Goal: Transaction & Acquisition: Purchase product/service

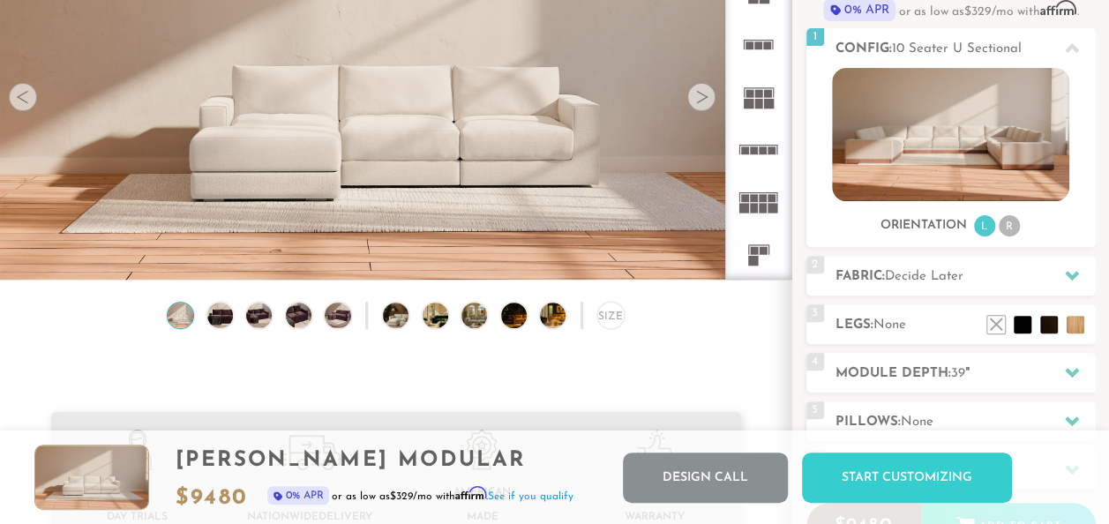
scroll to position [194, 0]
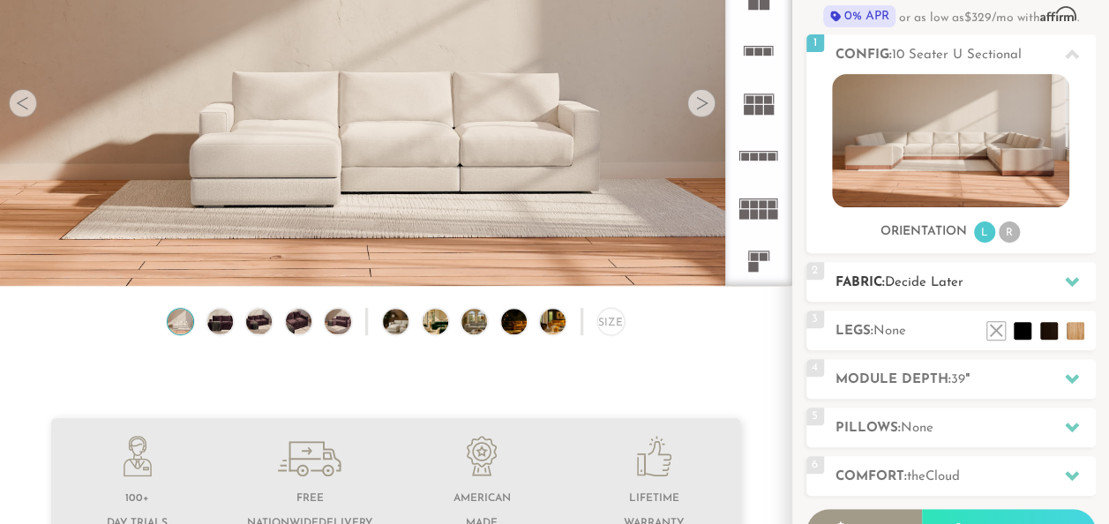
click at [1005, 277] on h2 "Fabric: Decide Later" at bounding box center [966, 283] width 260 height 20
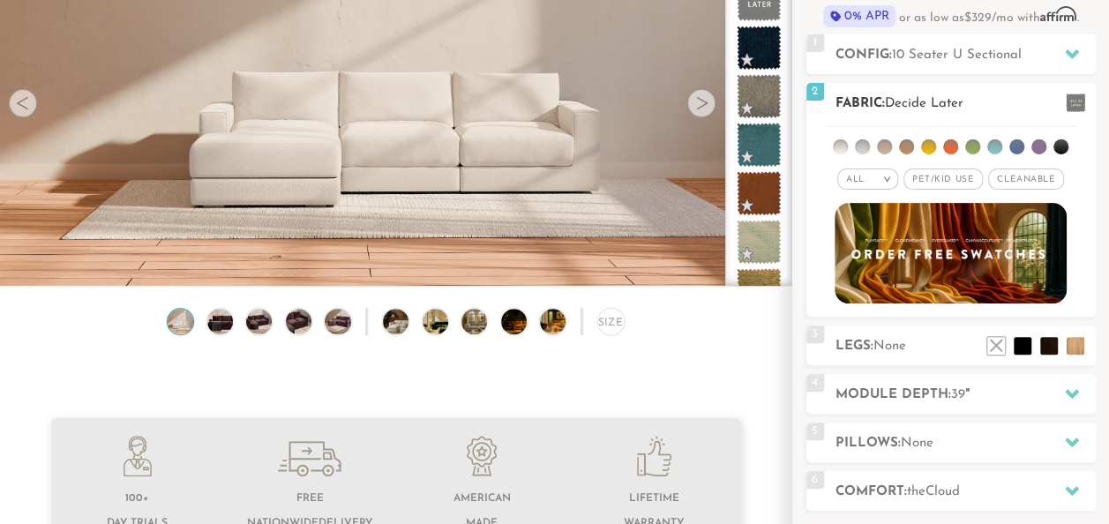
click at [955, 178] on span "Pet/Kid Use x" at bounding box center [943, 179] width 79 height 21
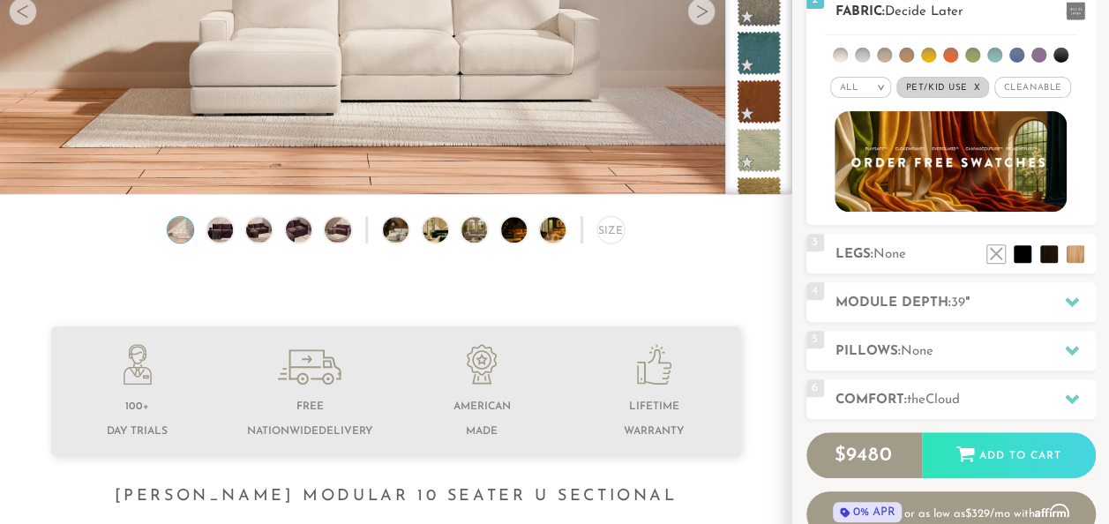
scroll to position [289, 0]
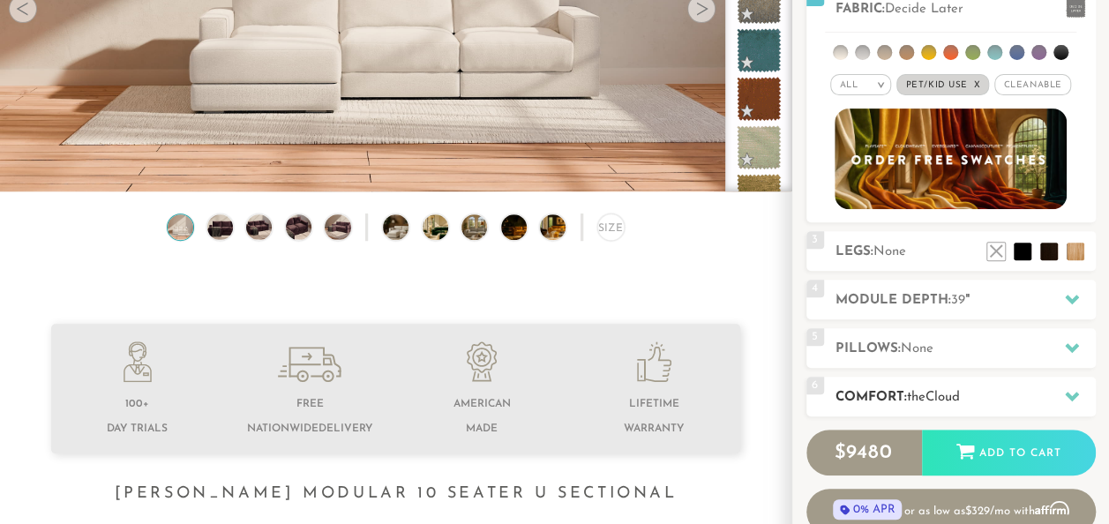
click at [1005, 396] on h2 "Comfort: the Cloud" at bounding box center [966, 397] width 260 height 20
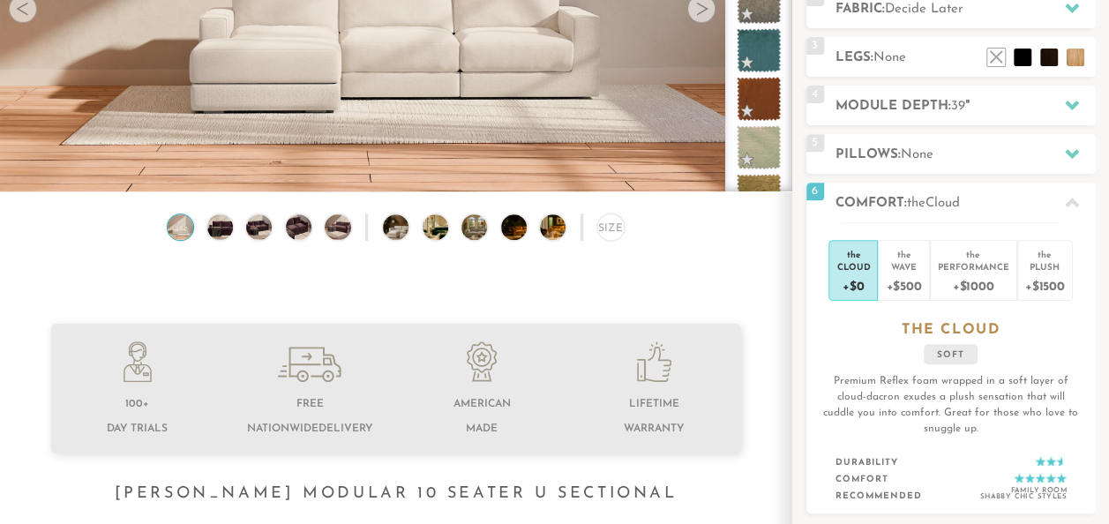
click at [747, 243] on div "Size" at bounding box center [396, 232] width 792 height 36
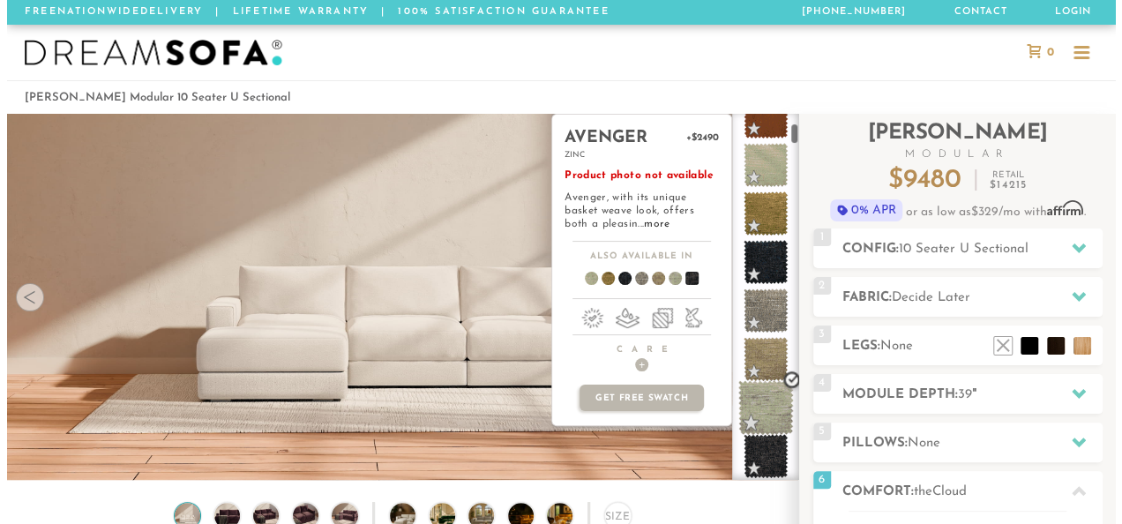
scroll to position [271, 0]
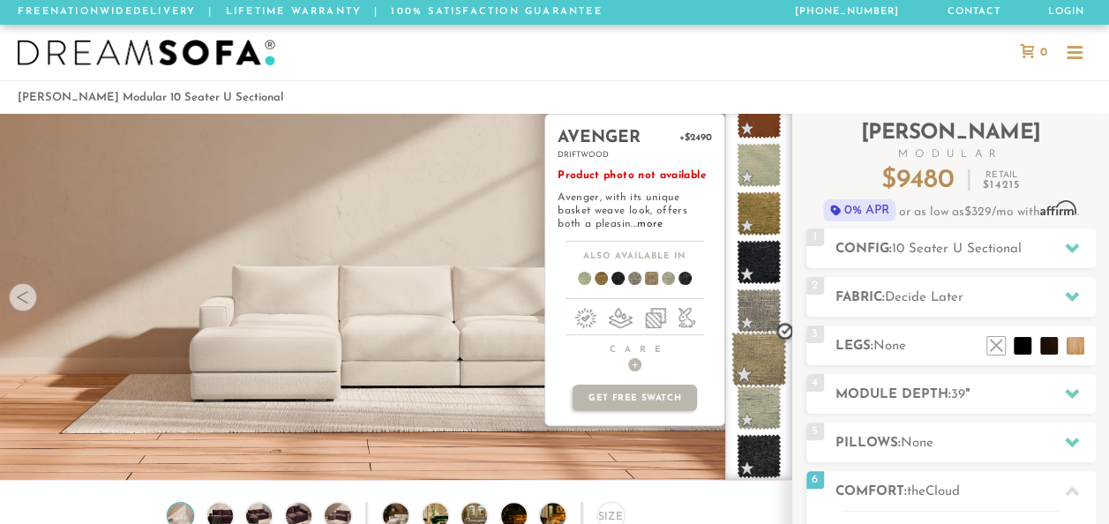
click at [756, 372] on span at bounding box center [760, 360] width 56 height 56
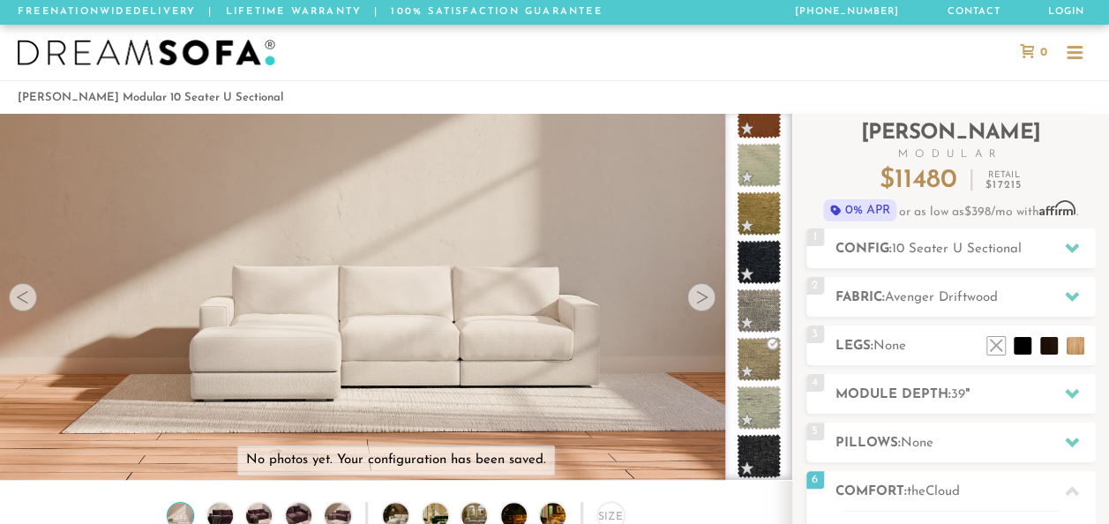
click at [532, 208] on img at bounding box center [396, 182] width 792 height 264
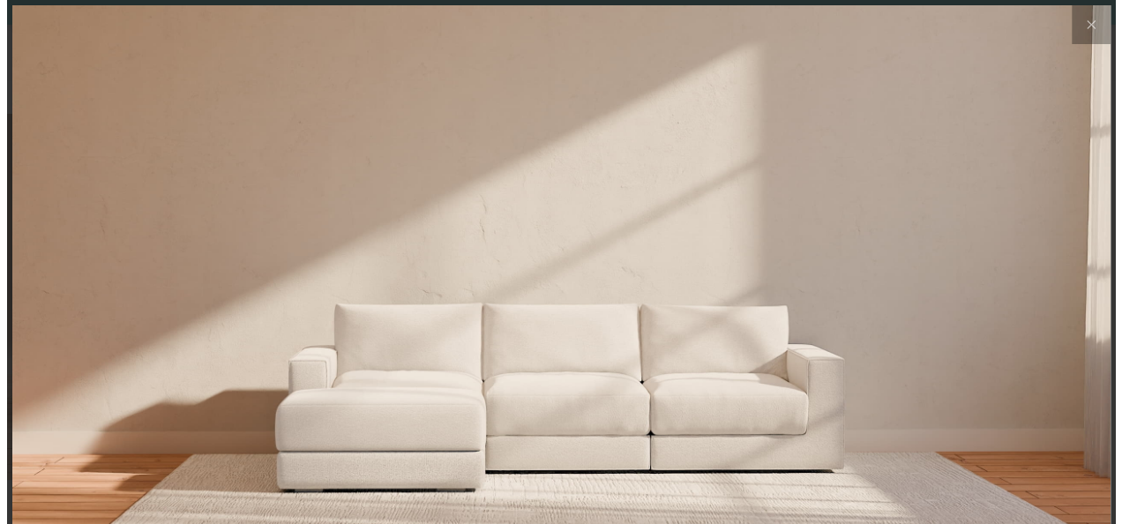
scroll to position [18895, 1108]
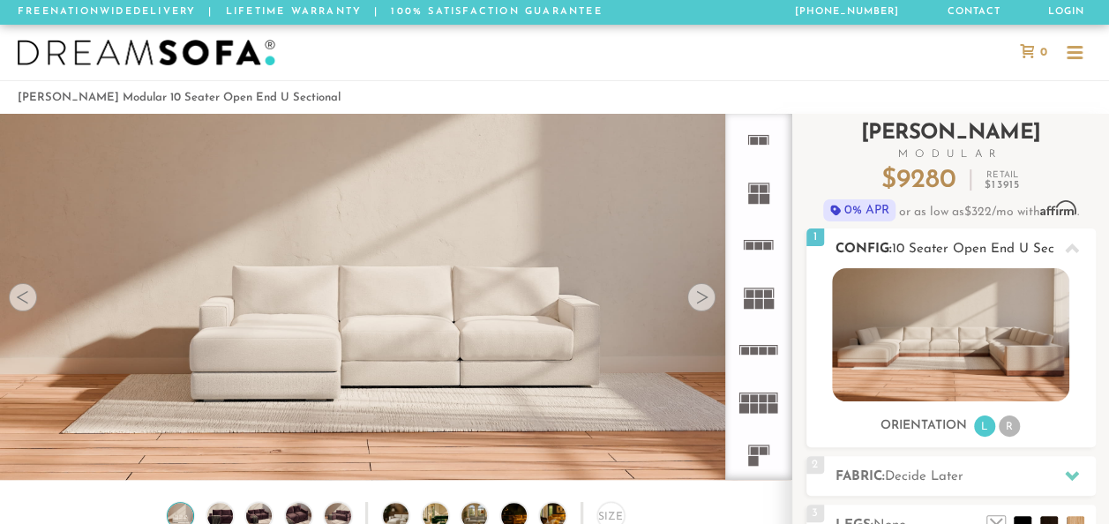
click at [1011, 423] on li "R" at bounding box center [1009, 426] width 21 height 21
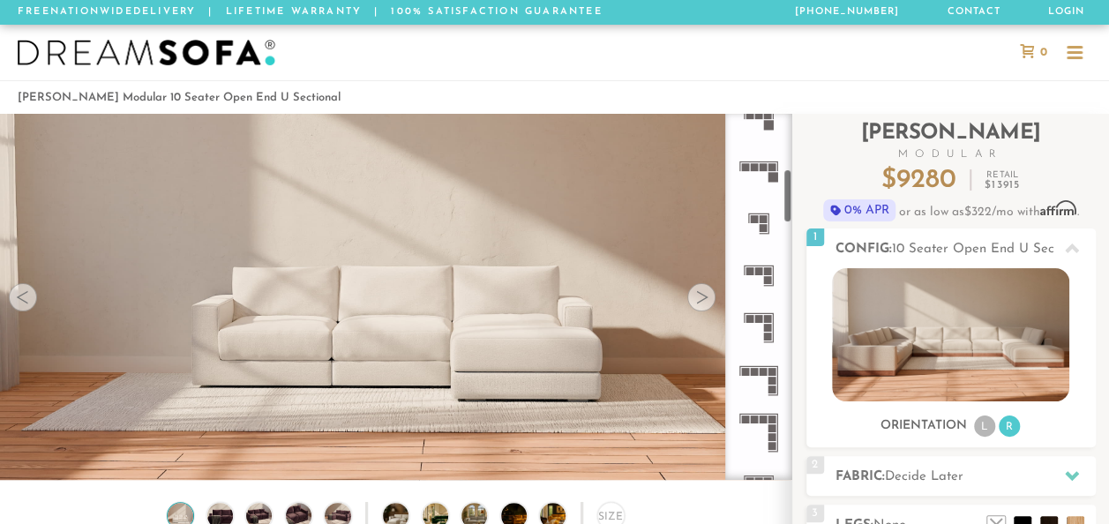
scroll to position [394, 0]
drag, startPoint x: 788, startPoint y: 156, endPoint x: 789, endPoint y: 214, distance: 58.2
click at [789, 214] on div at bounding box center [758, 297] width 67 height 366
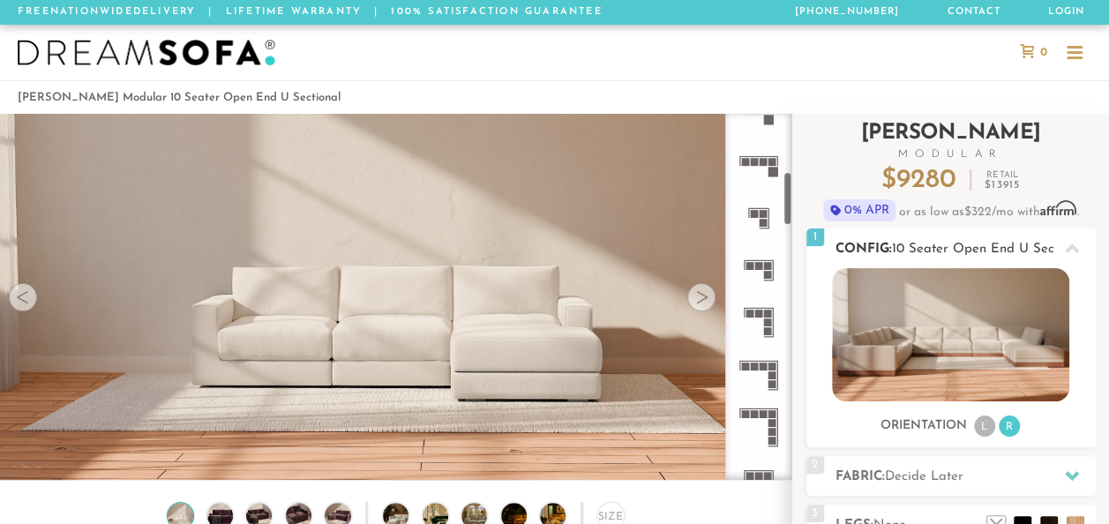
click at [986, 420] on li "L" at bounding box center [984, 426] width 21 height 21
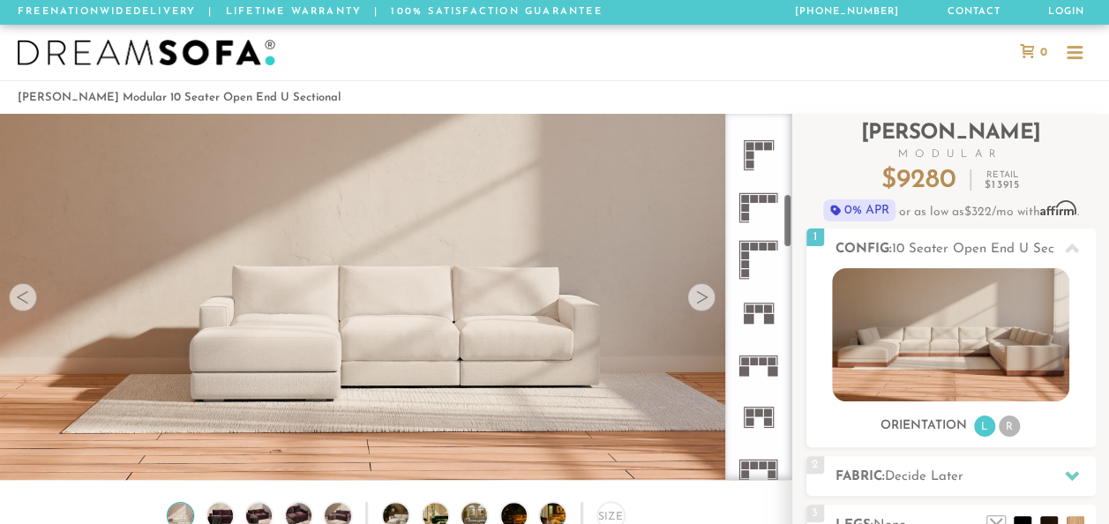
scroll to position [567, 0]
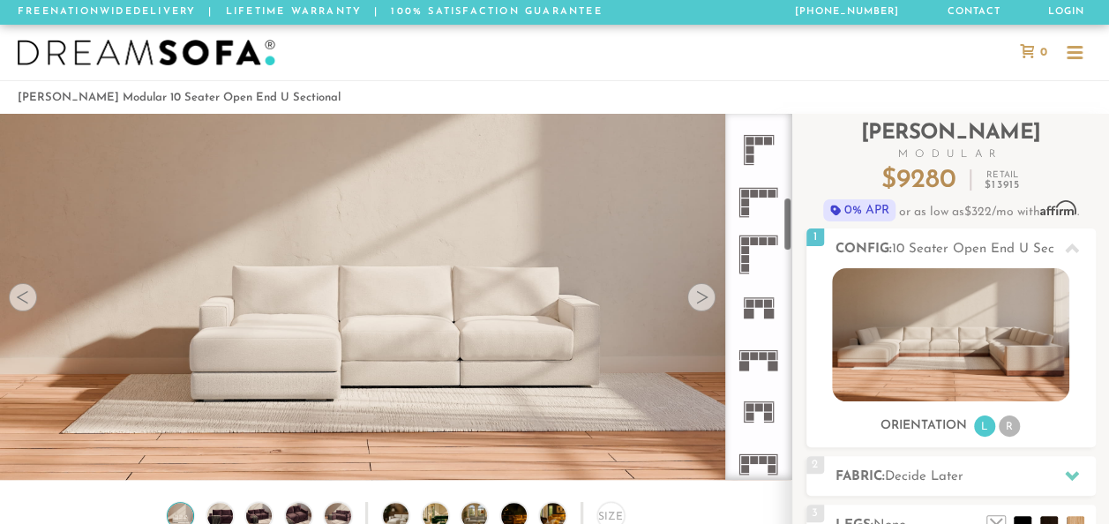
drag, startPoint x: 788, startPoint y: 201, endPoint x: 790, endPoint y: 228, distance: 26.5
click at [790, 228] on div at bounding box center [758, 297] width 67 height 366
click at [745, 244] on icon at bounding box center [758, 255] width 52 height 52
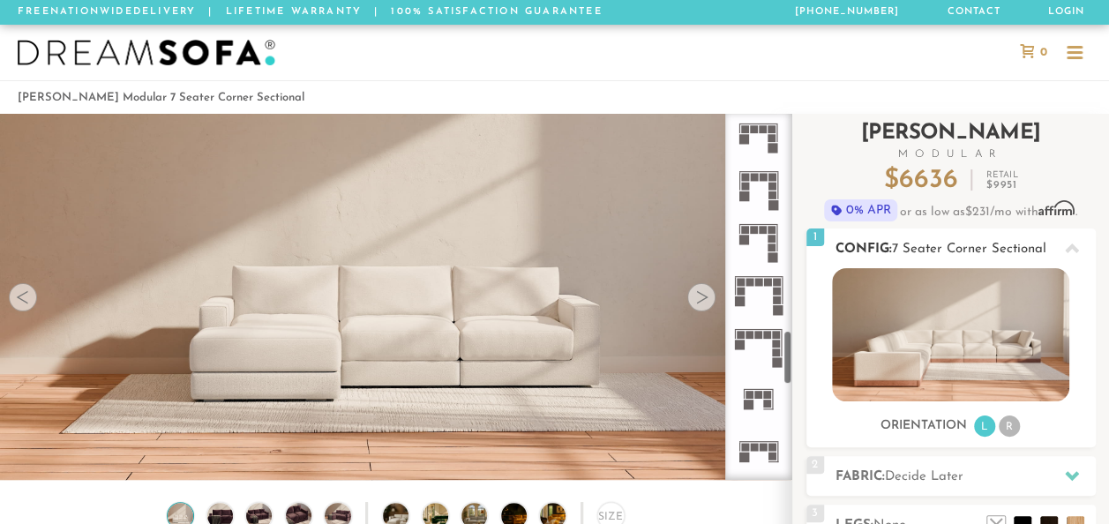
scroll to position [1467, 0]
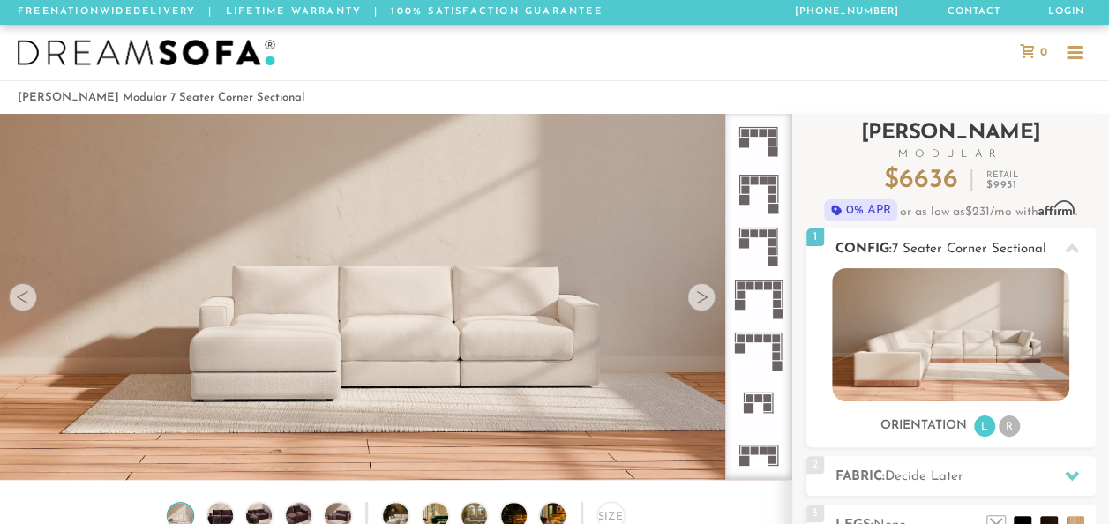
click at [1012, 428] on li "R" at bounding box center [1009, 426] width 21 height 21
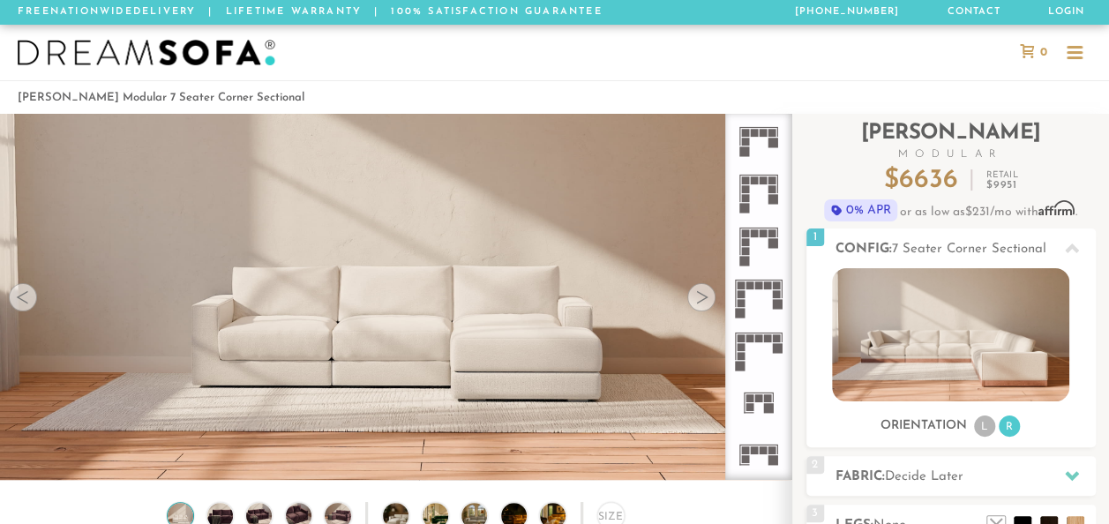
click at [755, 336] on rect at bounding box center [759, 338] width 8 height 8
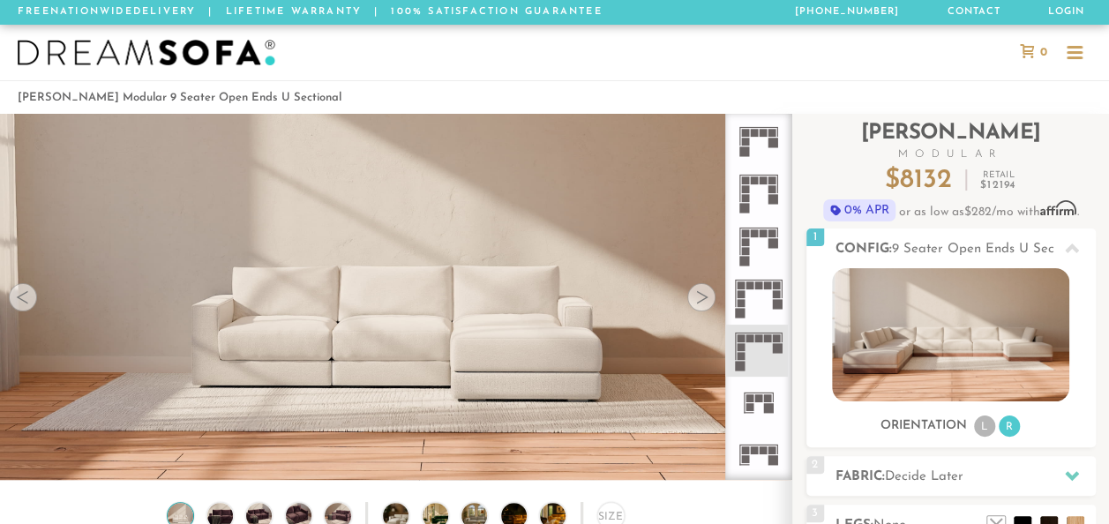
click at [763, 286] on icon at bounding box center [758, 298] width 52 height 52
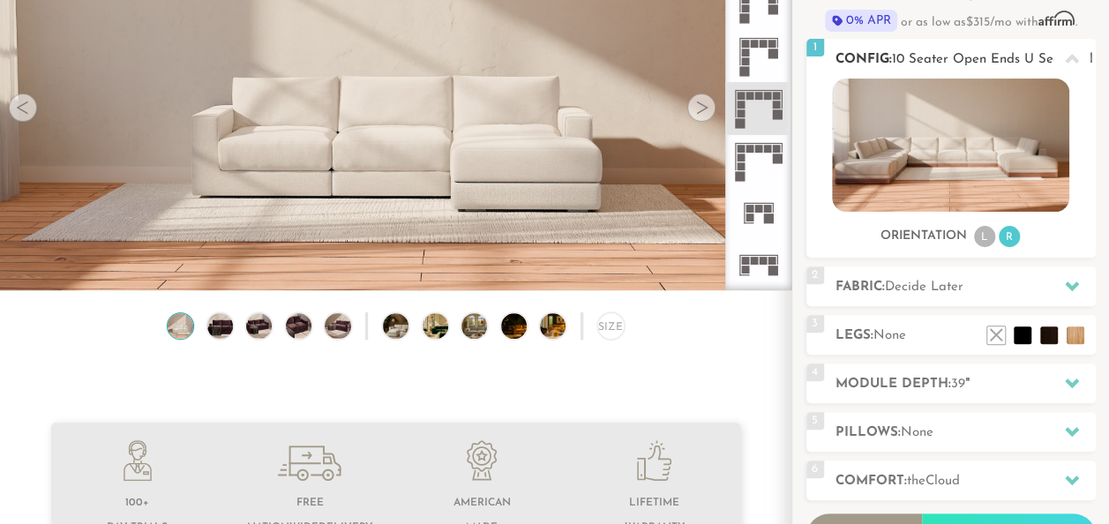
scroll to position [182, 0]
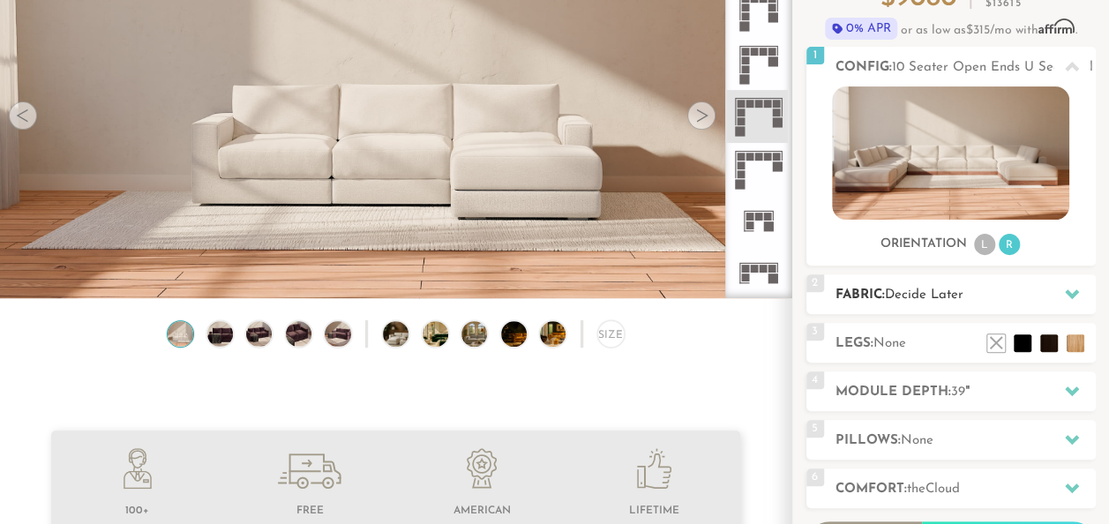
click at [1059, 300] on div at bounding box center [1072, 294] width 37 height 36
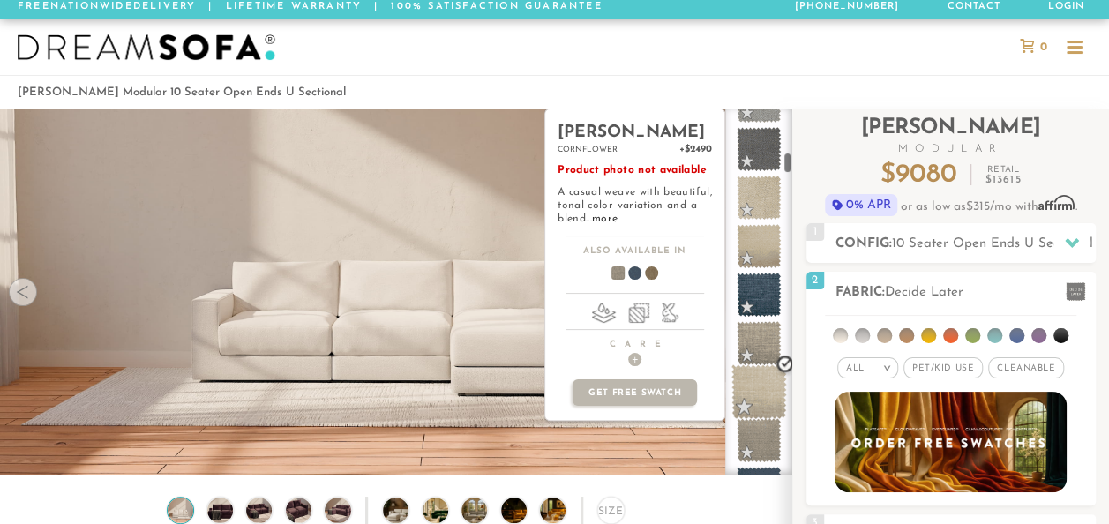
scroll to position [1286, 0]
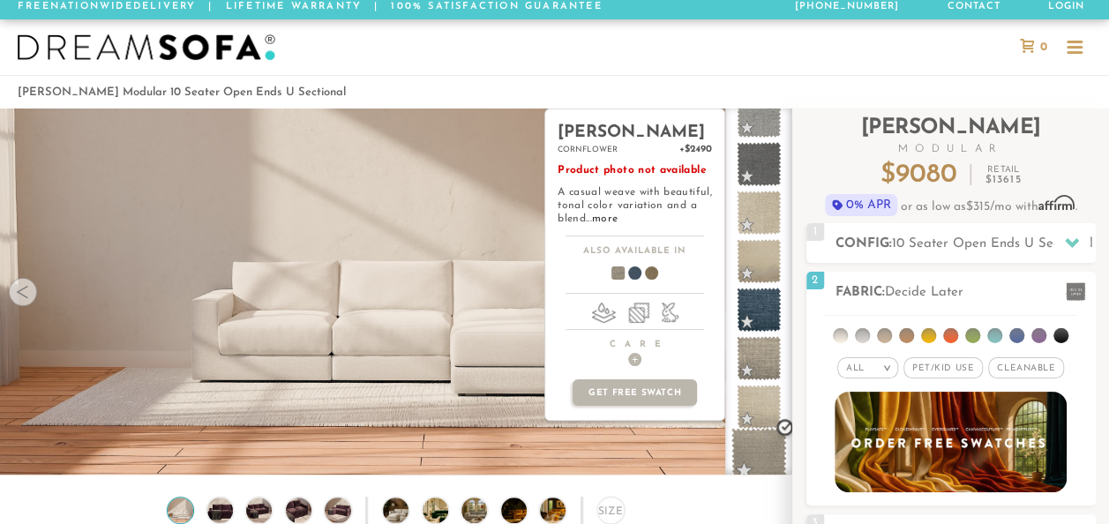
drag, startPoint x: 766, startPoint y: 417, endPoint x: 767, endPoint y: 437, distance: 20.3
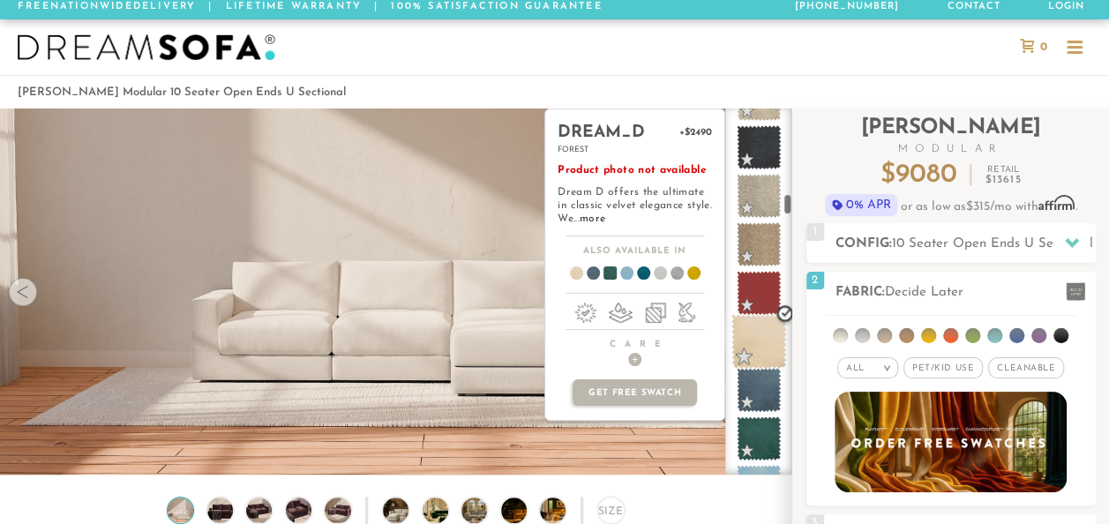
scroll to position [2504, 0]
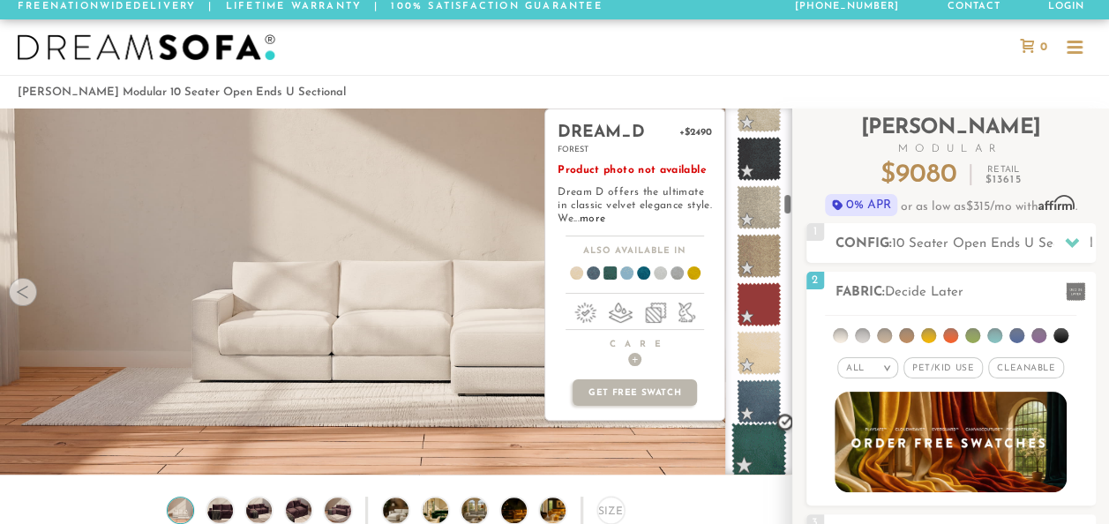
click at [762, 449] on span at bounding box center [760, 451] width 56 height 56
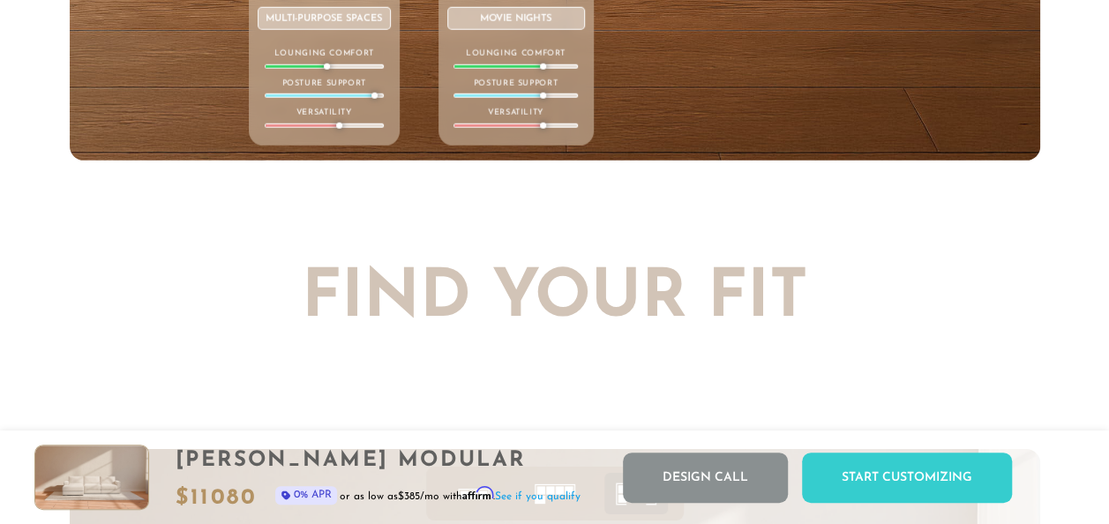
scroll to position [6092, 0]
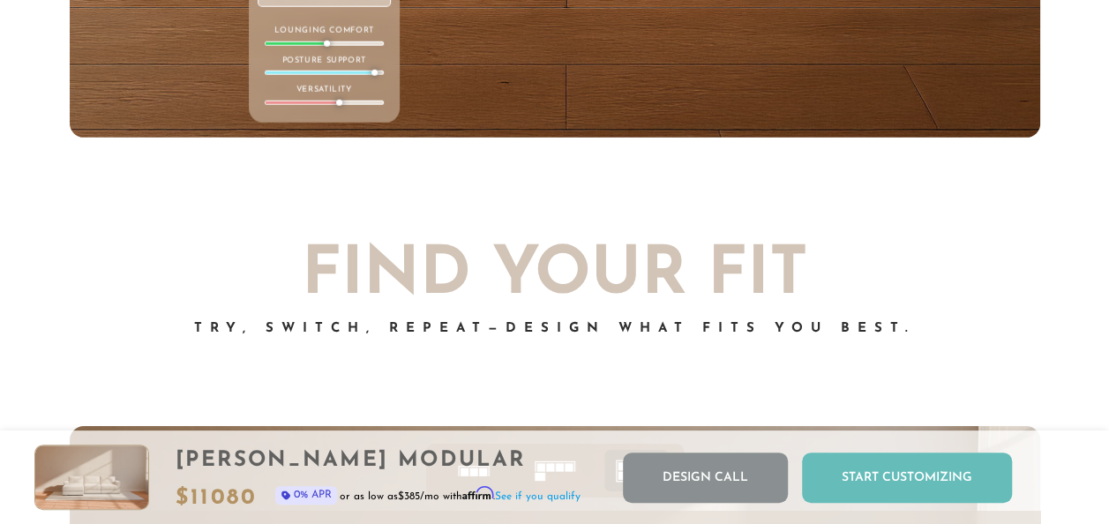
click at [900, 482] on div "Start Customizing" at bounding box center [907, 478] width 210 height 50
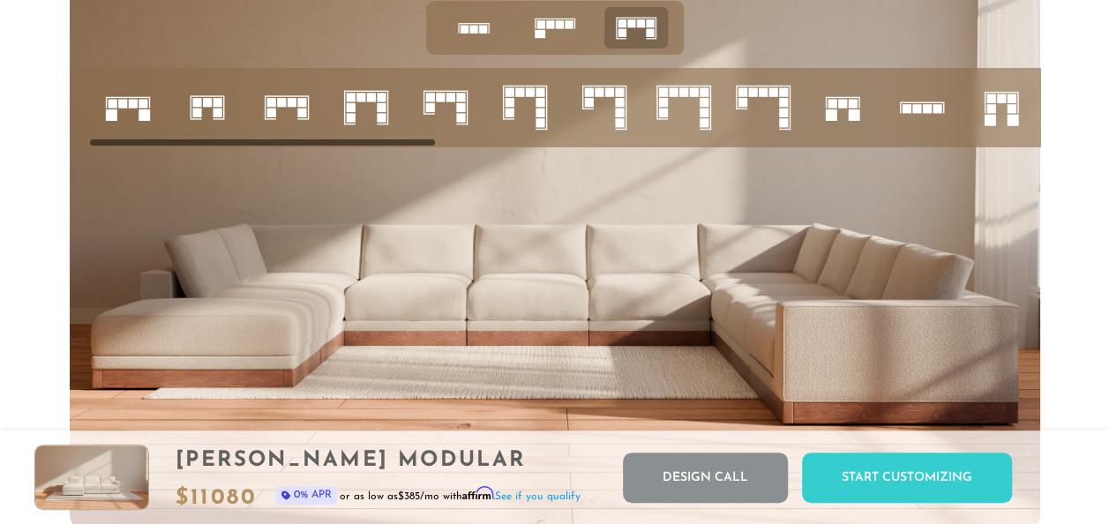
scroll to position [0, 51]
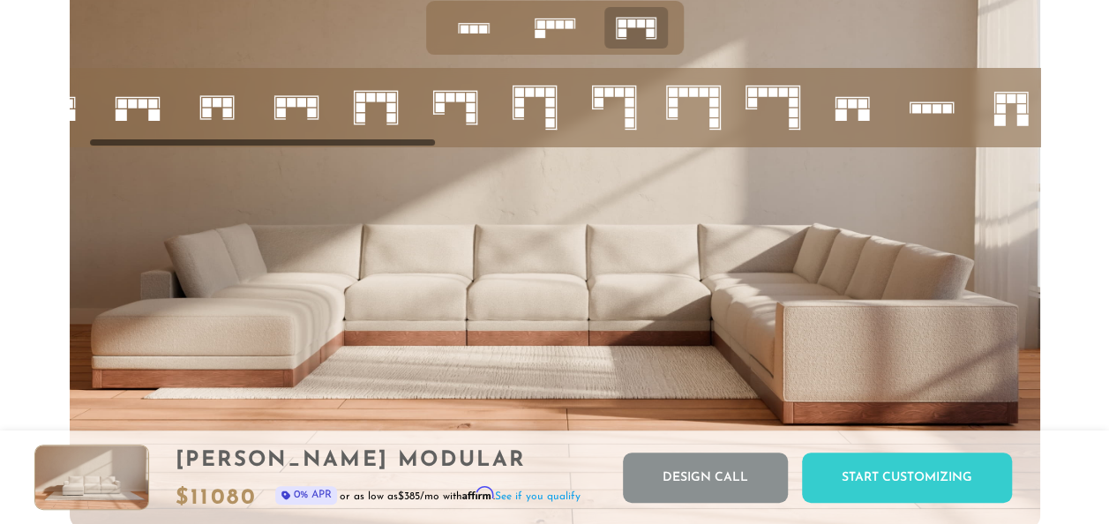
drag, startPoint x: 399, startPoint y: 147, endPoint x: 417, endPoint y: 175, distance: 33.0
click at [417, 175] on div at bounding box center [555, 256] width 971 height 546
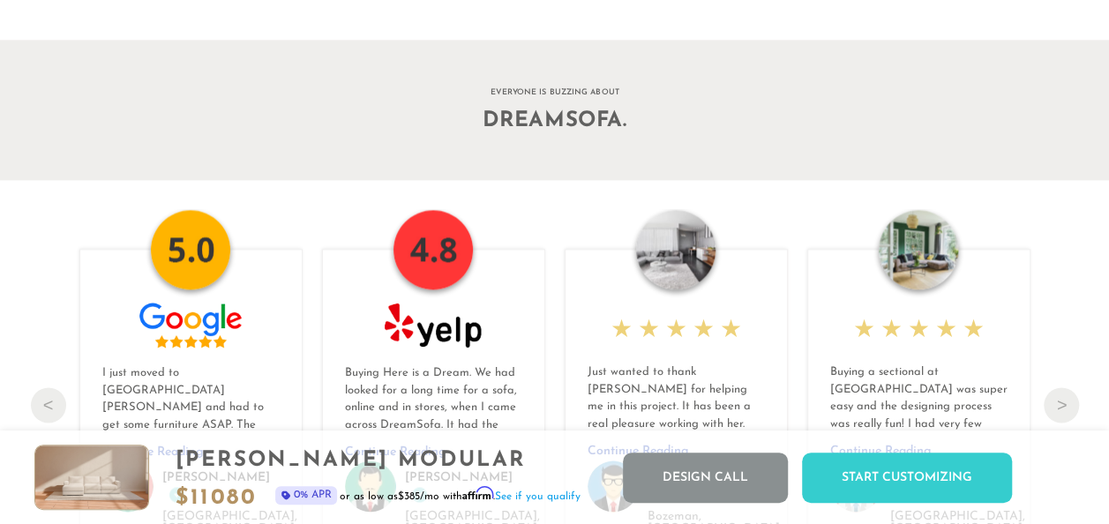
scroll to position [17846, 0]
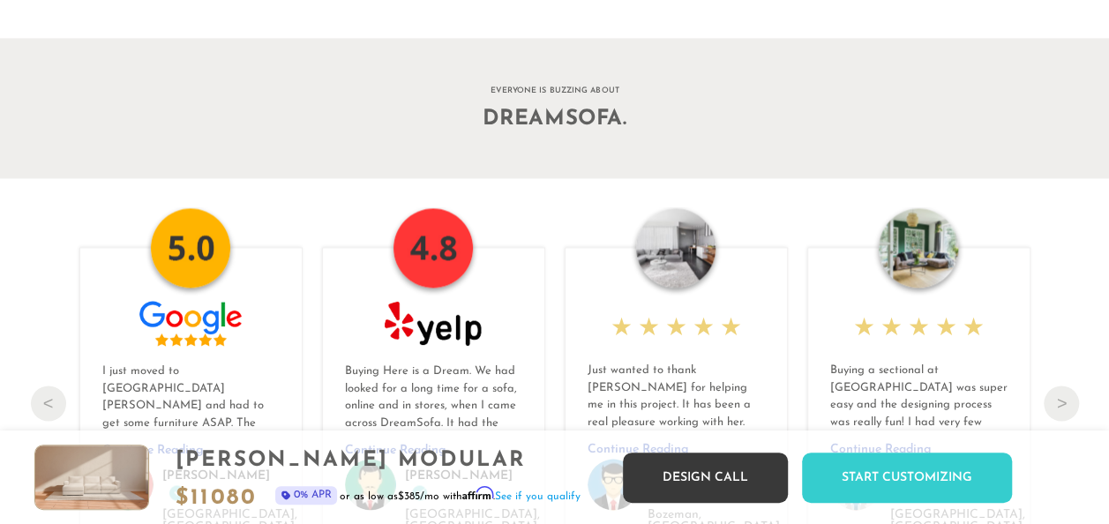
click at [700, 484] on link "Design Call" at bounding box center [705, 478] width 165 height 50
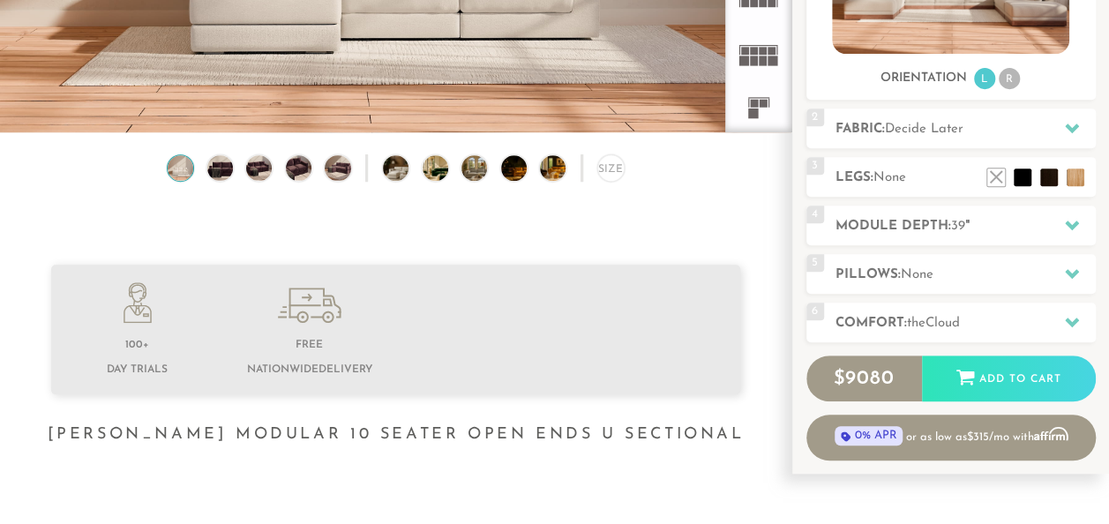
scroll to position [357, 0]
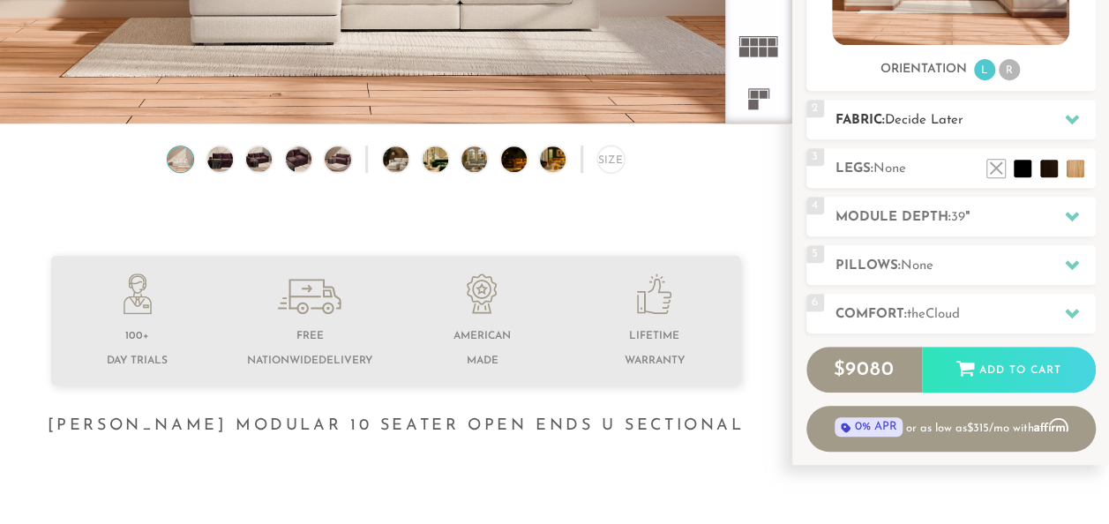
click at [1055, 125] on div at bounding box center [1072, 119] width 37 height 36
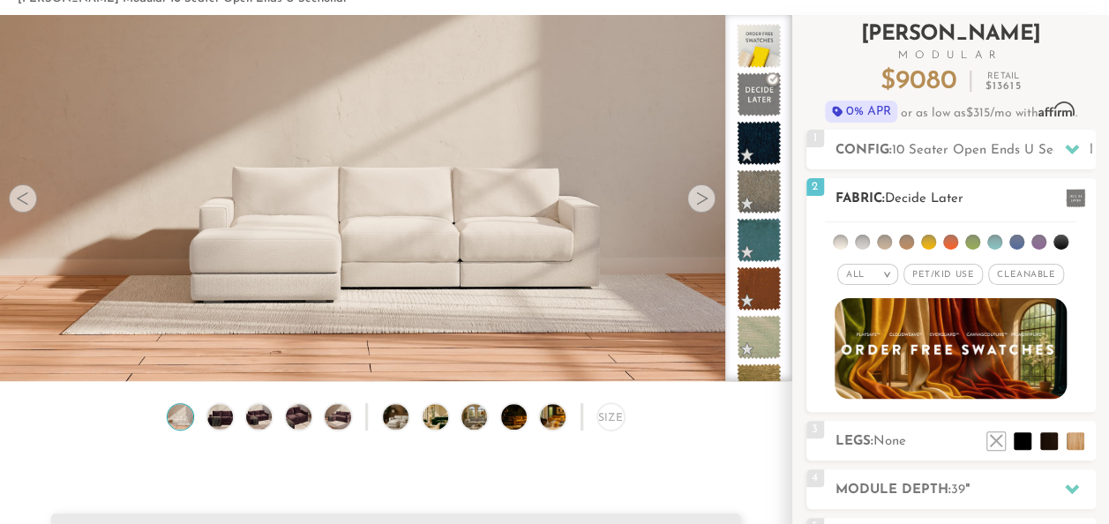
scroll to position [95, 0]
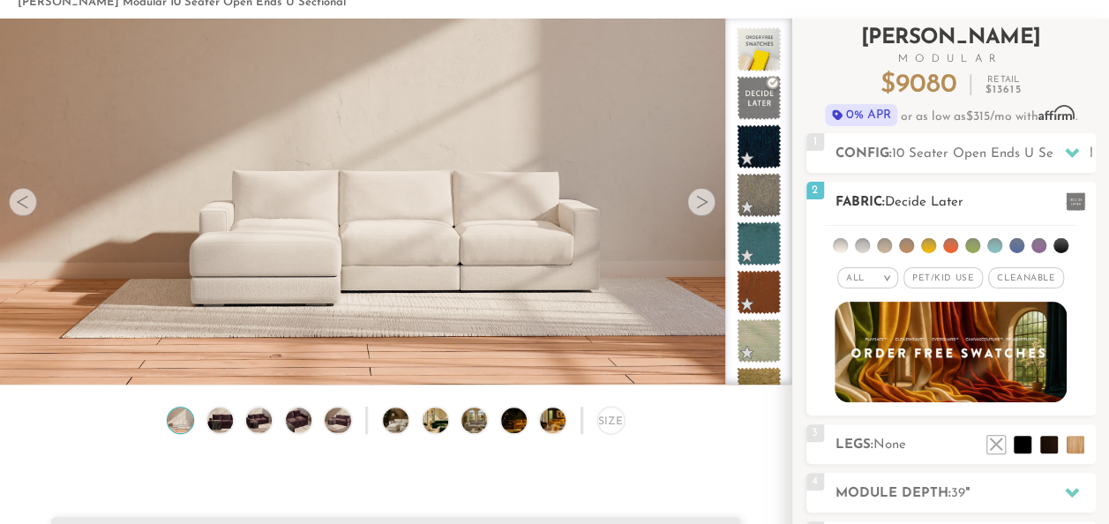
click at [974, 246] on li at bounding box center [972, 245] width 15 height 15
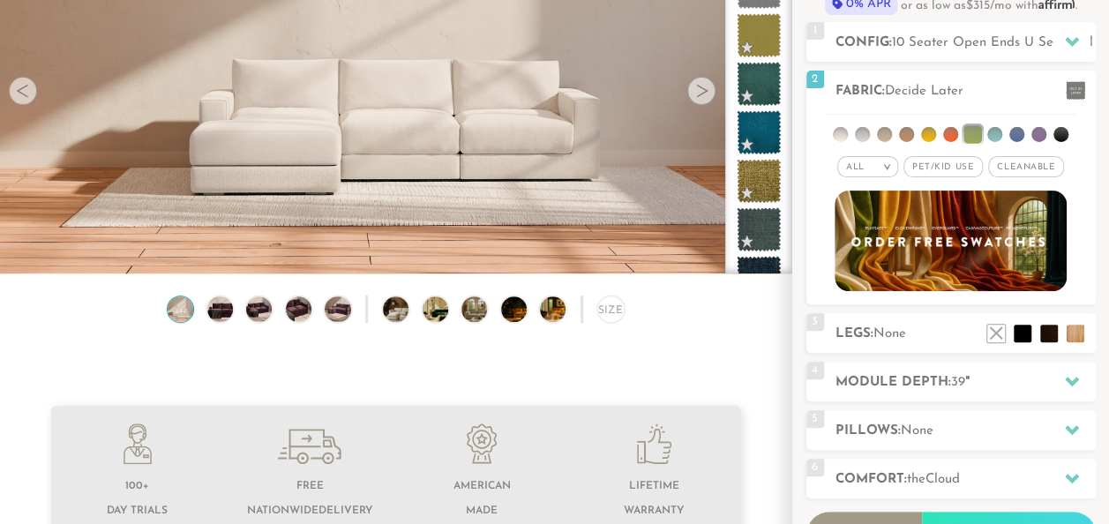
scroll to position [205, 0]
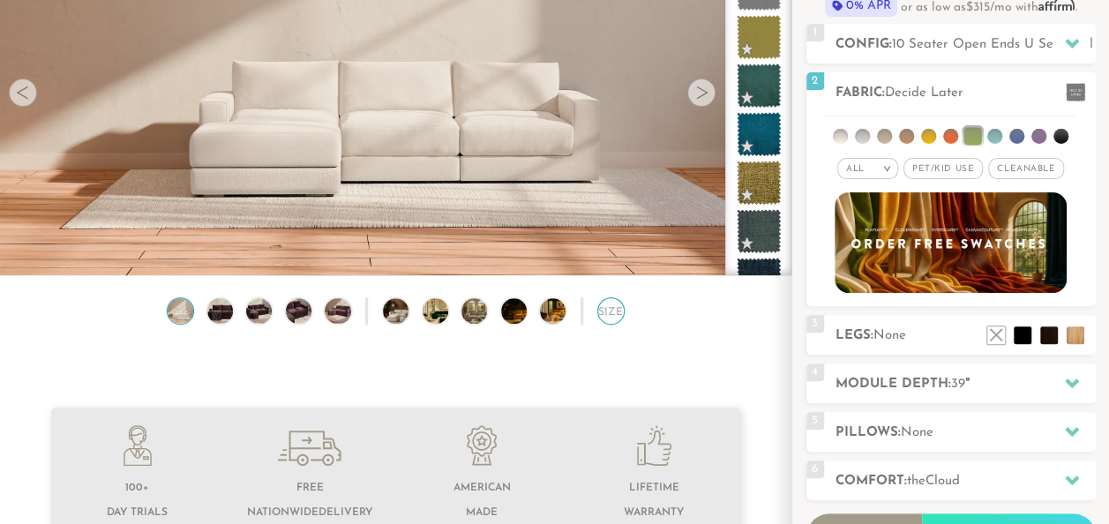
click at [605, 316] on div "Size" at bounding box center [610, 310] width 27 height 27
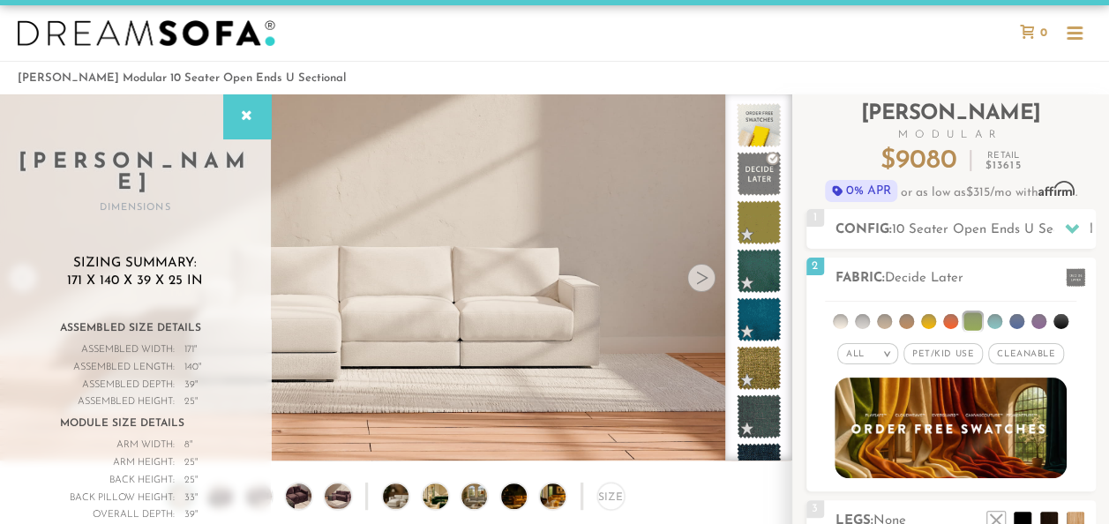
scroll to position [0, 0]
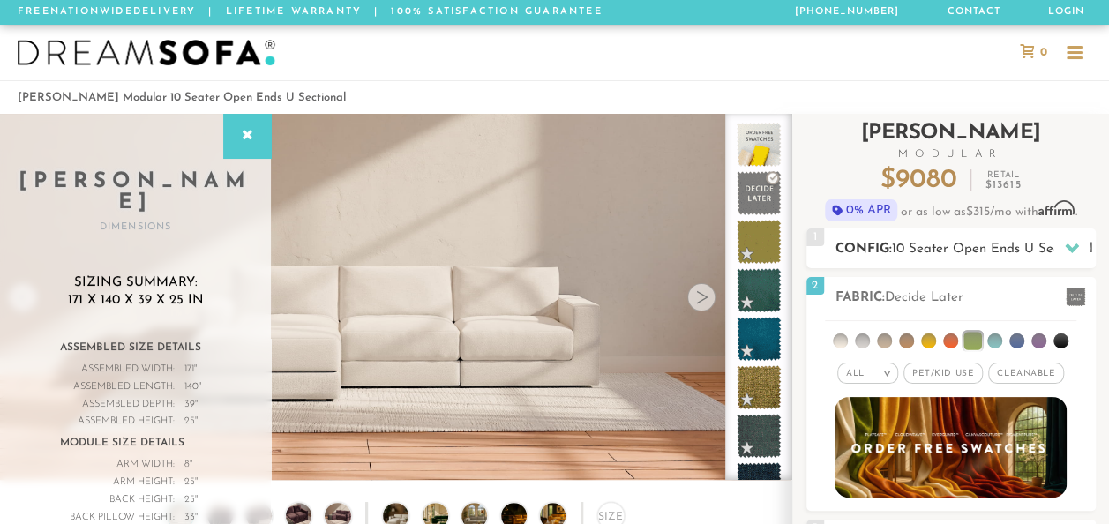
click at [1055, 255] on div at bounding box center [1072, 248] width 37 height 36
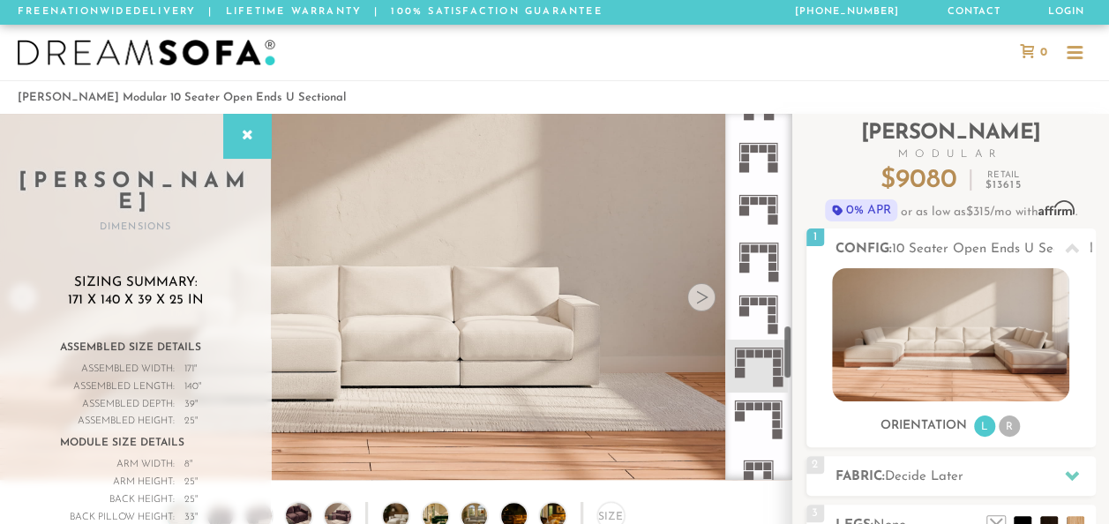
scroll to position [1395, 0]
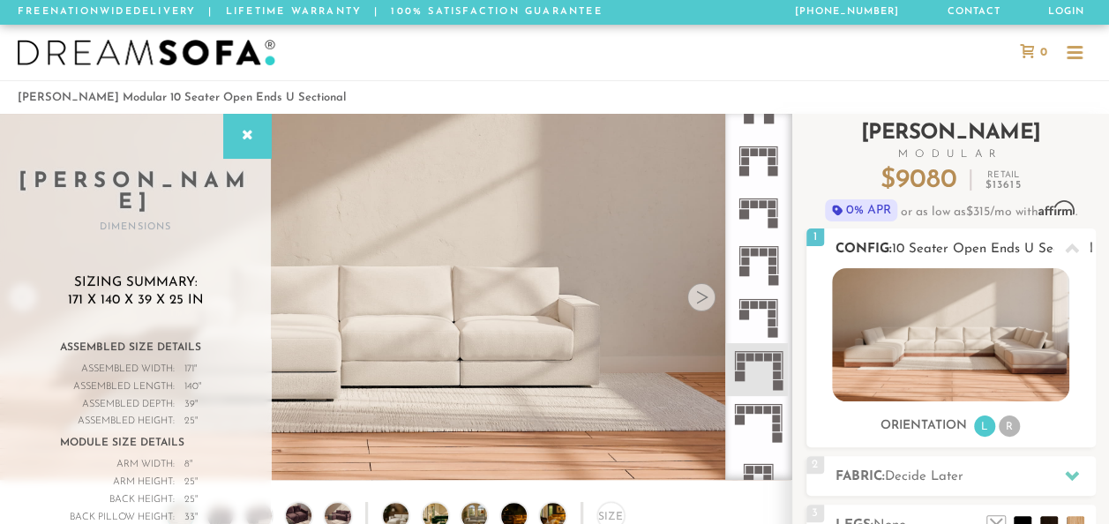
click at [982, 425] on li "L" at bounding box center [984, 426] width 21 height 21
click at [1016, 424] on li "R" at bounding box center [1009, 426] width 21 height 21
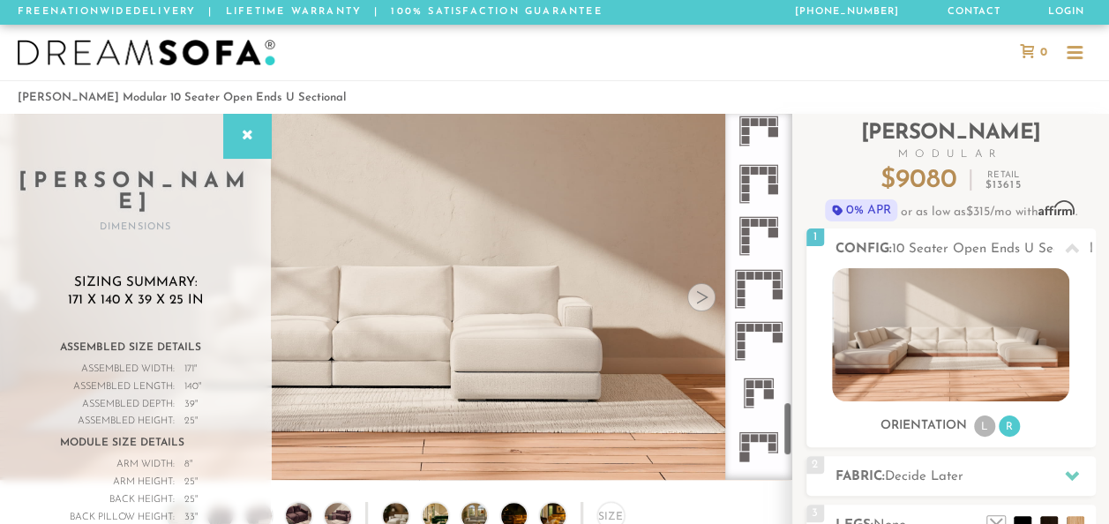
scroll to position [1948, 0]
click at [770, 215] on icon at bounding box center [758, 235] width 52 height 52
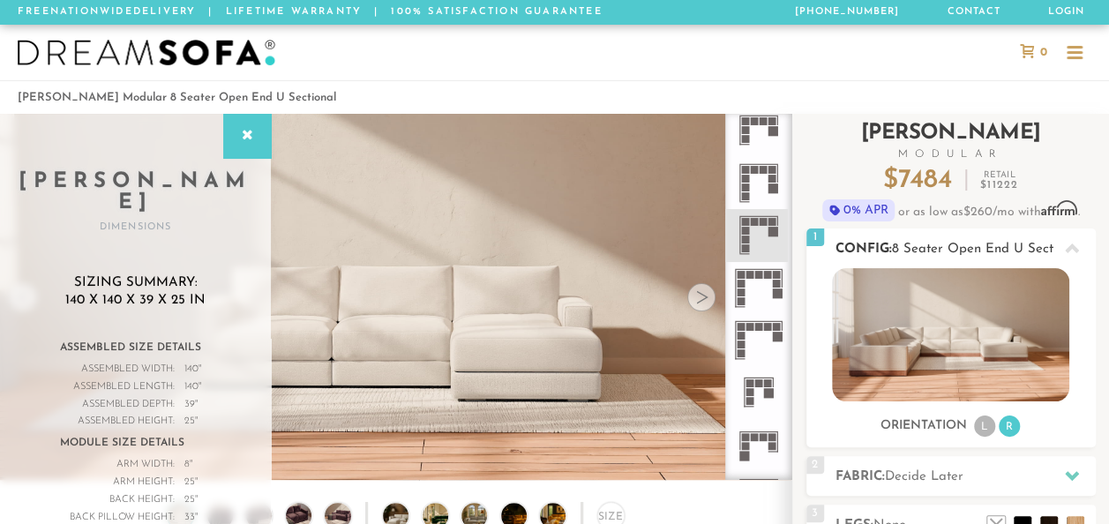
click at [997, 349] on img at bounding box center [950, 334] width 237 height 133
click at [982, 352] on img at bounding box center [950, 334] width 237 height 133
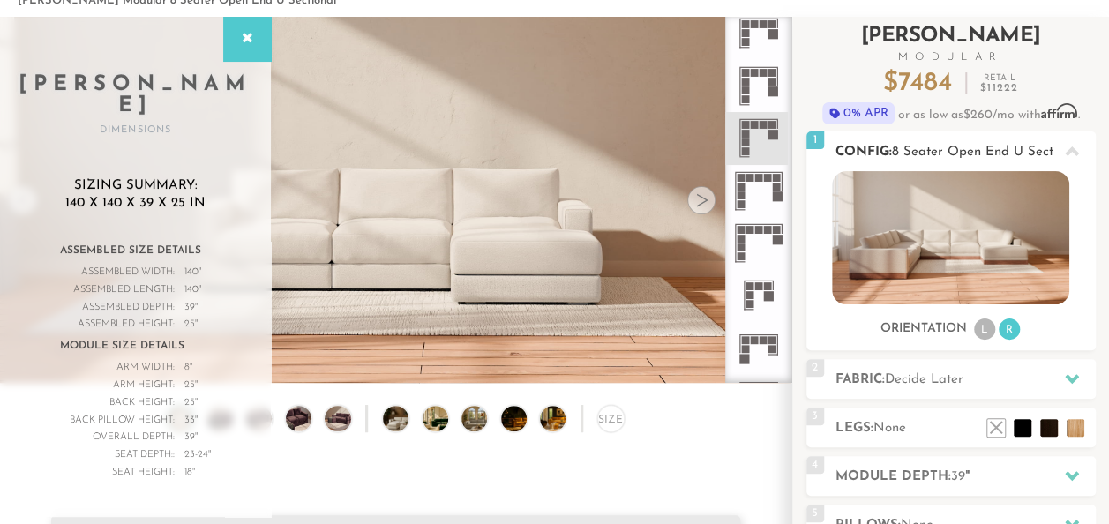
scroll to position [94, 0]
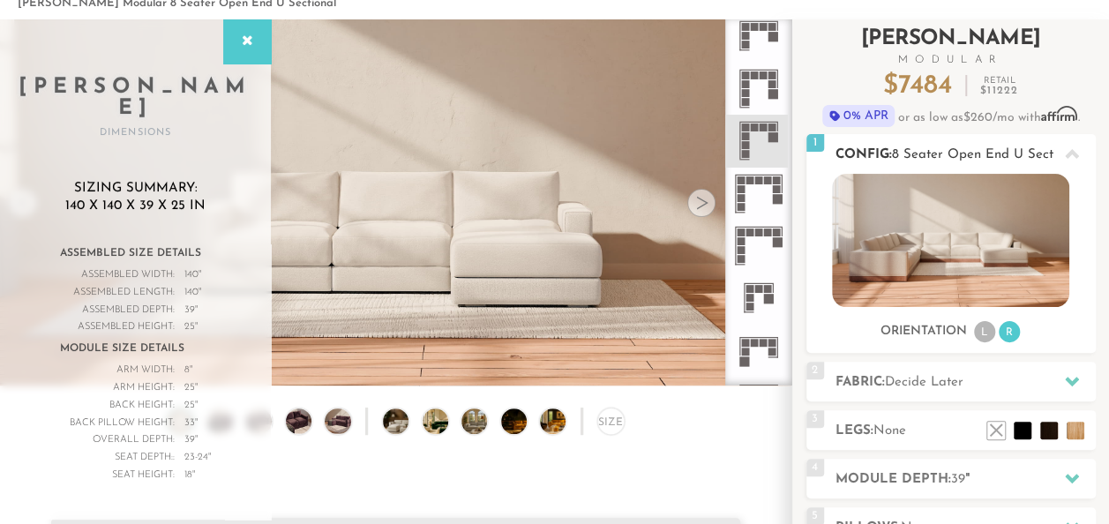
click at [980, 242] on img at bounding box center [950, 240] width 237 height 133
click at [979, 241] on img at bounding box center [950, 240] width 237 height 133
